Goal: Task Accomplishment & Management: Manage account settings

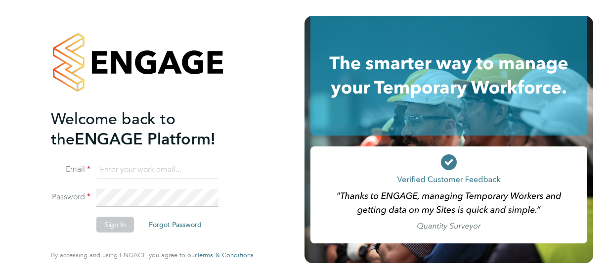
type input "[EMAIL_ADDRESS][DOMAIN_NAME]"
click at [119, 227] on button "Sign In" at bounding box center [115, 225] width 38 height 16
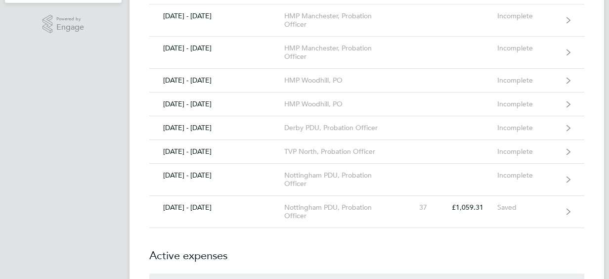
scroll to position [257, 0]
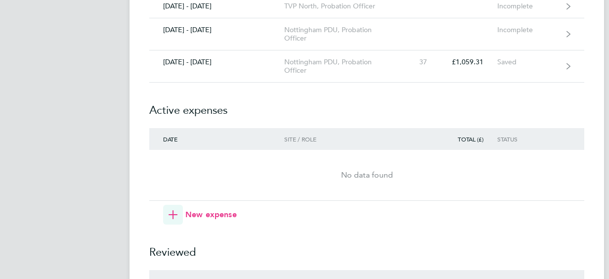
scroll to position [396, 0]
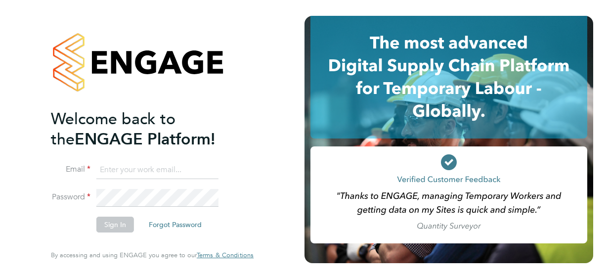
type input "[EMAIL_ADDRESS][DOMAIN_NAME]"
click at [120, 223] on button "Sign In" at bounding box center [115, 225] width 38 height 16
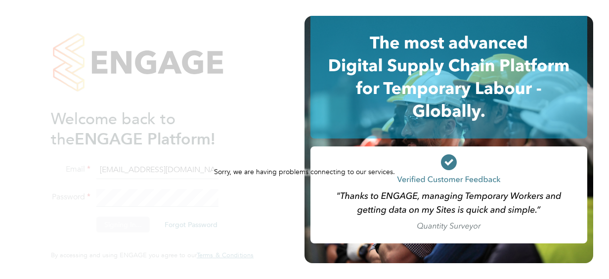
click at [229, 211] on div "Sorry, we are having problems connecting to our services." at bounding box center [152, 139] width 305 height 279
click at [248, 219] on div "Sorry, we are having problems connecting to our services." at bounding box center [152, 139] width 305 height 279
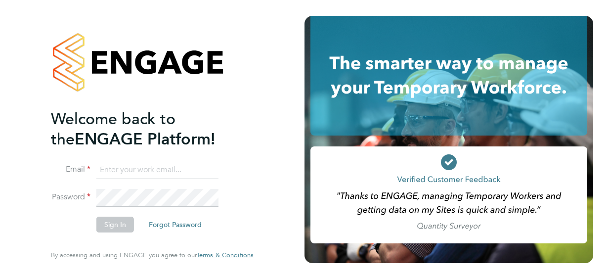
type input "[EMAIL_ADDRESS][DOMAIN_NAME]"
click at [125, 224] on button "Sign In" at bounding box center [115, 225] width 38 height 16
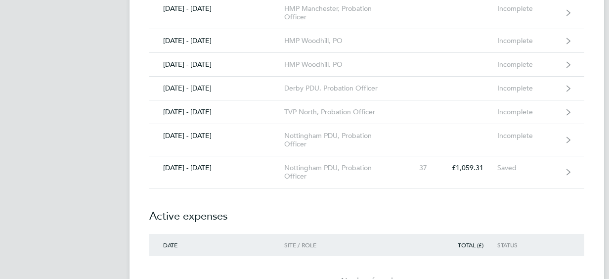
scroll to position [316, 0]
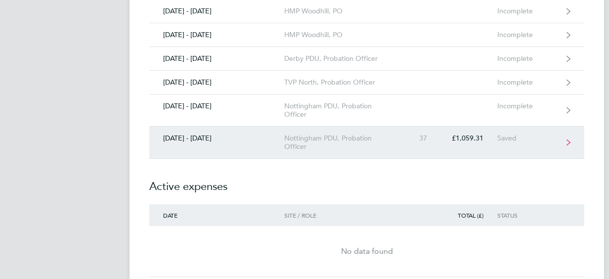
click at [450, 134] on div "£1,059.31" at bounding box center [469, 138] width 56 height 8
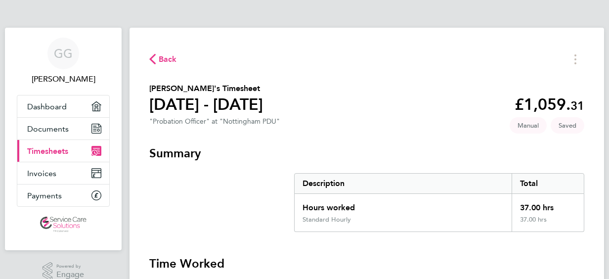
click at [498, 157] on h3 "Summary" at bounding box center [366, 153] width 435 height 16
click at [535, 151] on h3 "Summary" at bounding box center [366, 153] width 435 height 16
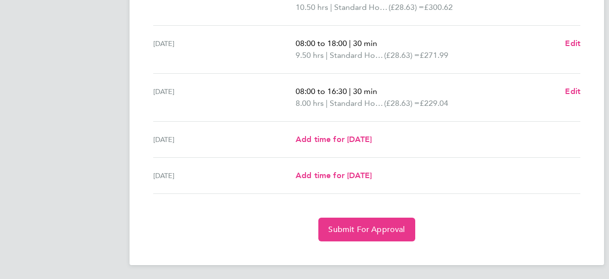
scroll to position [390, 0]
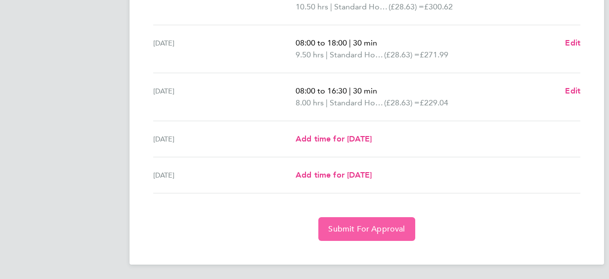
click at [383, 224] on span "Submit For Approval" at bounding box center [366, 229] width 77 height 10
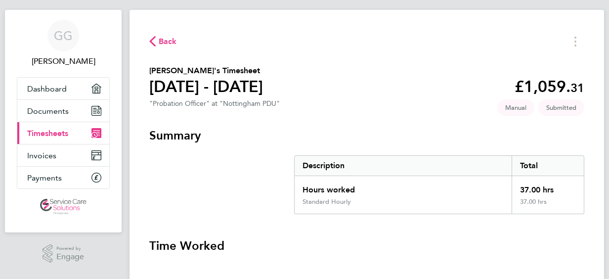
scroll to position [0, 0]
